Goal: Communication & Community: Participate in discussion

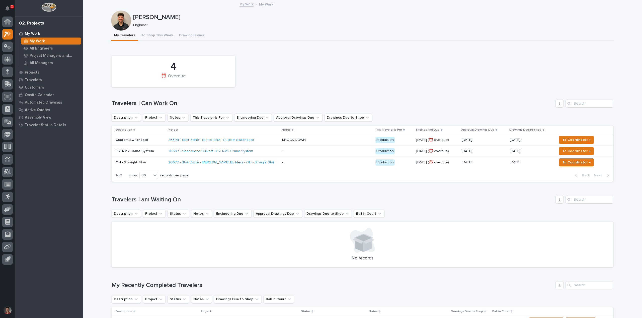
click at [284, 62] on div "4 ⏰ Overdue" at bounding box center [362, 71] width 506 height 36
click at [3, 6] on button "Notifications" at bounding box center [7, 8] width 11 height 11
click at [263, 48] on div "Loading... Saving… 4 ⏰ Overdue Travelers I Can Work On Description Project Note…" at bounding box center [362, 116] width 501 height 139
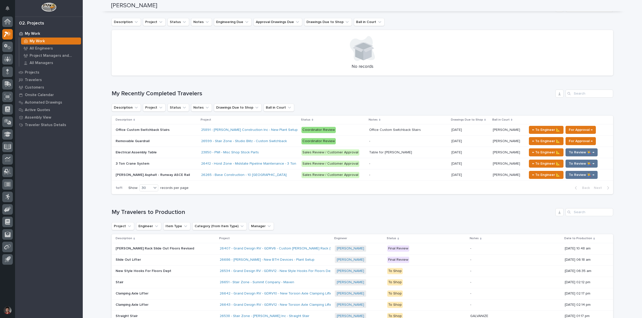
scroll to position [276, 0]
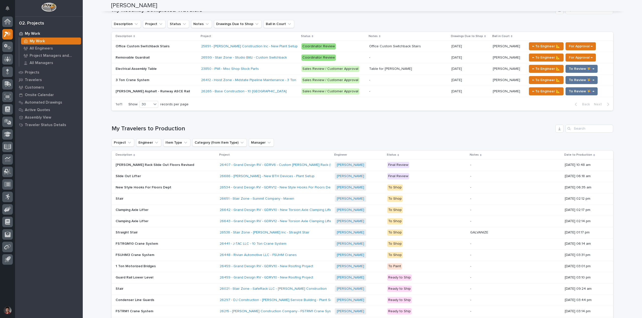
click at [278, 201] on div "26651 - Stair Zone - Summit Company - Maven" at bounding box center [275, 199] width 111 height 8
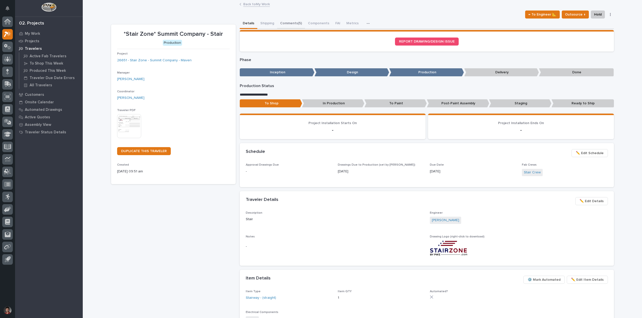
click at [292, 25] on button "Comments (5)" at bounding box center [291, 24] width 28 height 11
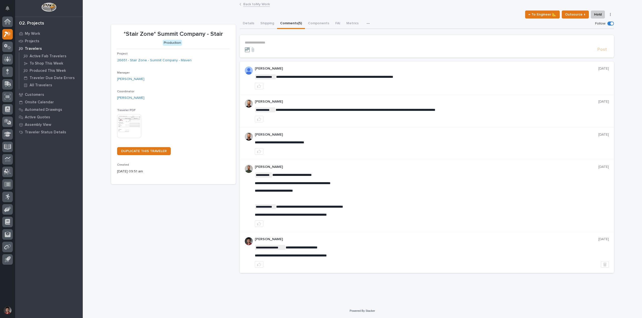
click at [267, 45] on form "**********" at bounding box center [427, 47] width 364 height 12
click at [269, 44] on p "**********" at bounding box center [427, 43] width 364 height 4
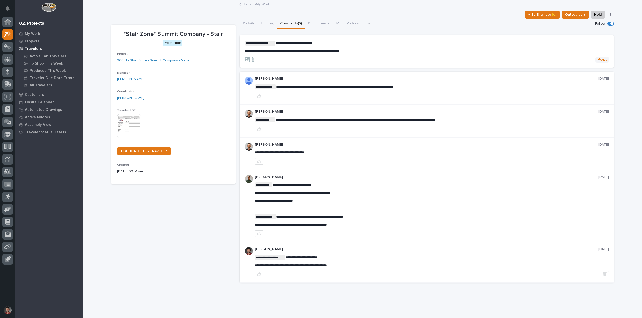
click at [603, 59] on span "Post" at bounding box center [602, 60] width 10 height 6
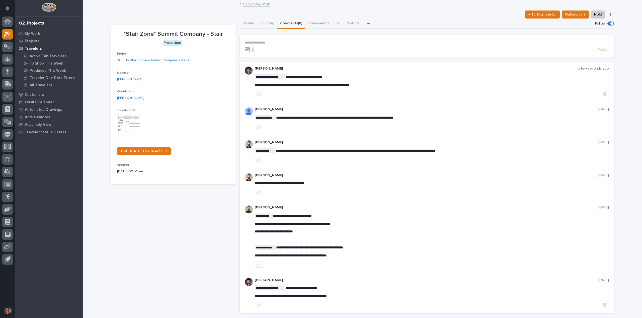
drag, startPoint x: 112, startPoint y: 15, endPoint x: 91, endPoint y: 12, distance: 20.8
click at [112, 15] on div "← To Engineer 📐 Outsource ↑ Hold Cancel Change Traveler Type Regenerate PDF Gen…" at bounding box center [362, 15] width 502 height 8
